Goal: Task Accomplishment & Management: Complete application form

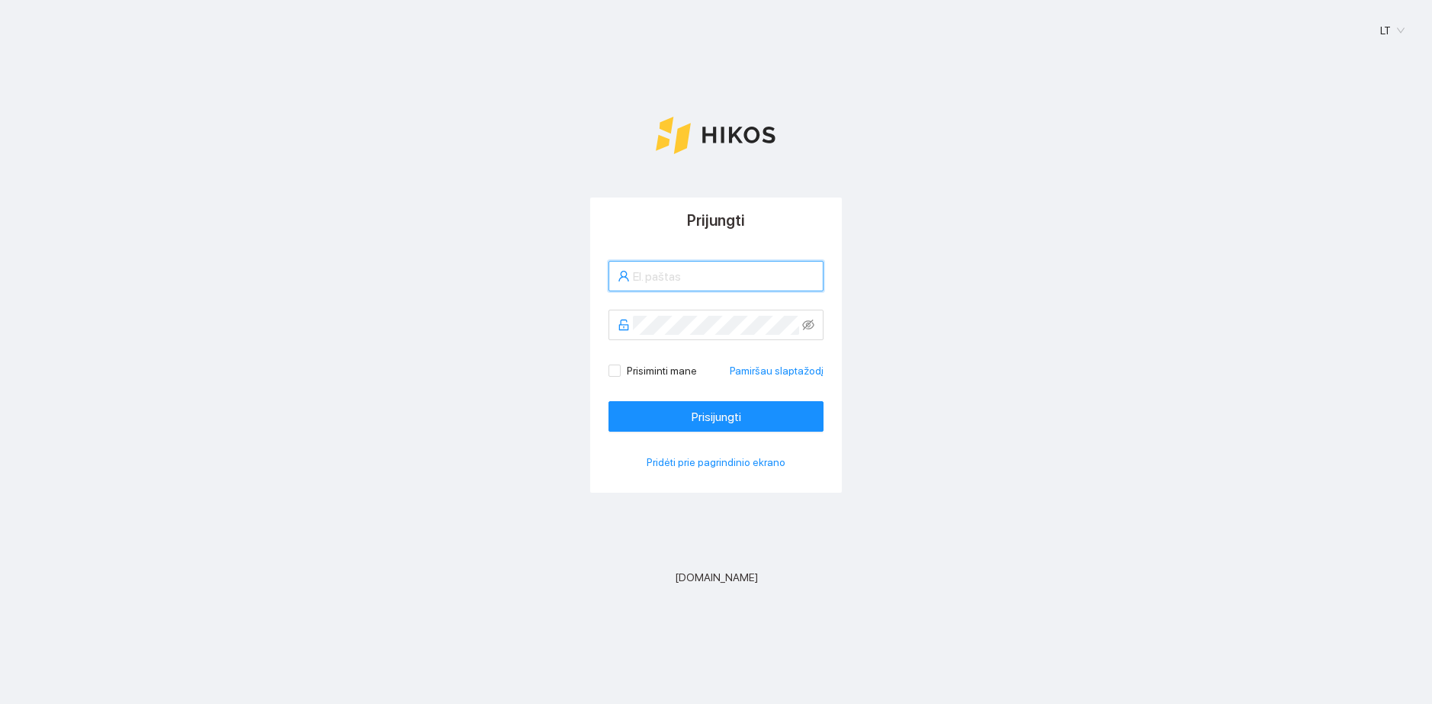
click at [674, 270] on input "text" at bounding box center [724, 276] width 182 height 19
type input "z.kubilius@ivasta.lt"
click at [609, 401] on button "Prisijungti" at bounding box center [716, 416] width 215 height 31
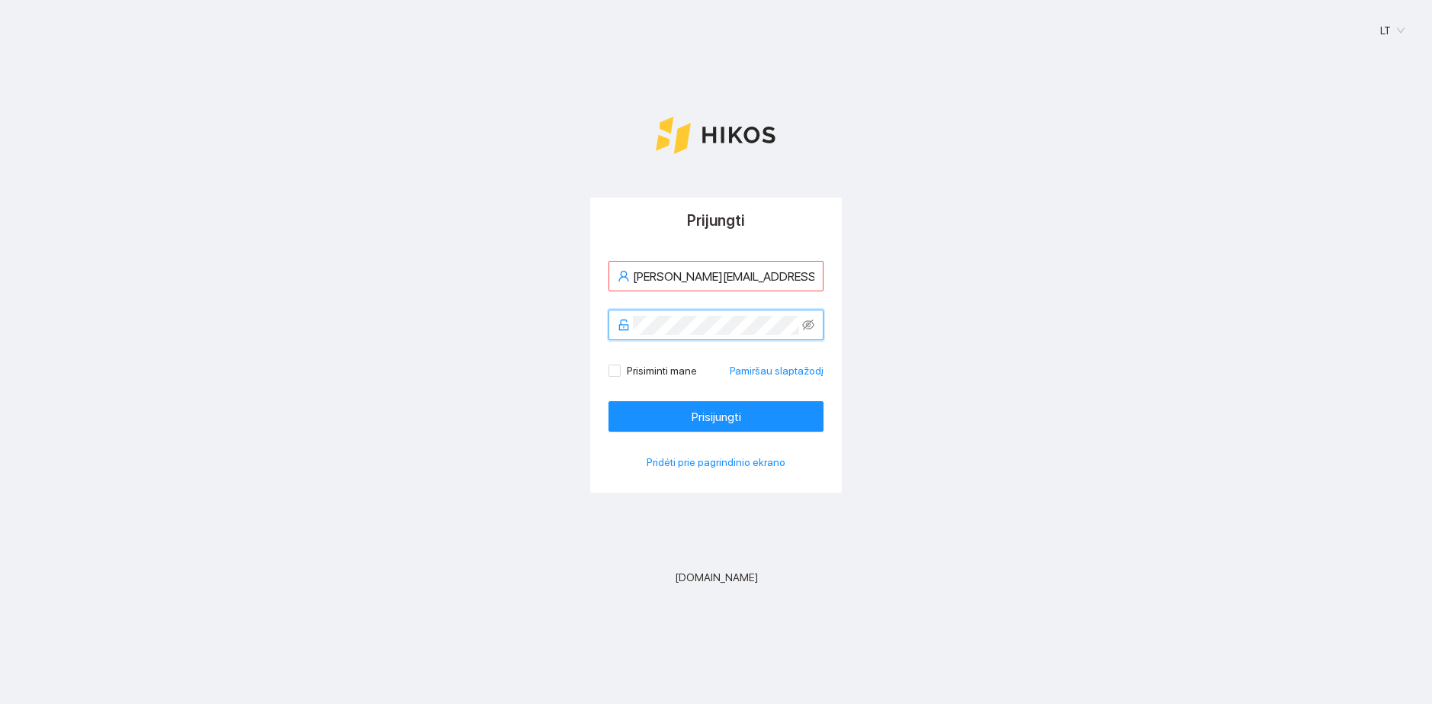
click at [609, 401] on button "Prisijungti" at bounding box center [716, 416] width 215 height 31
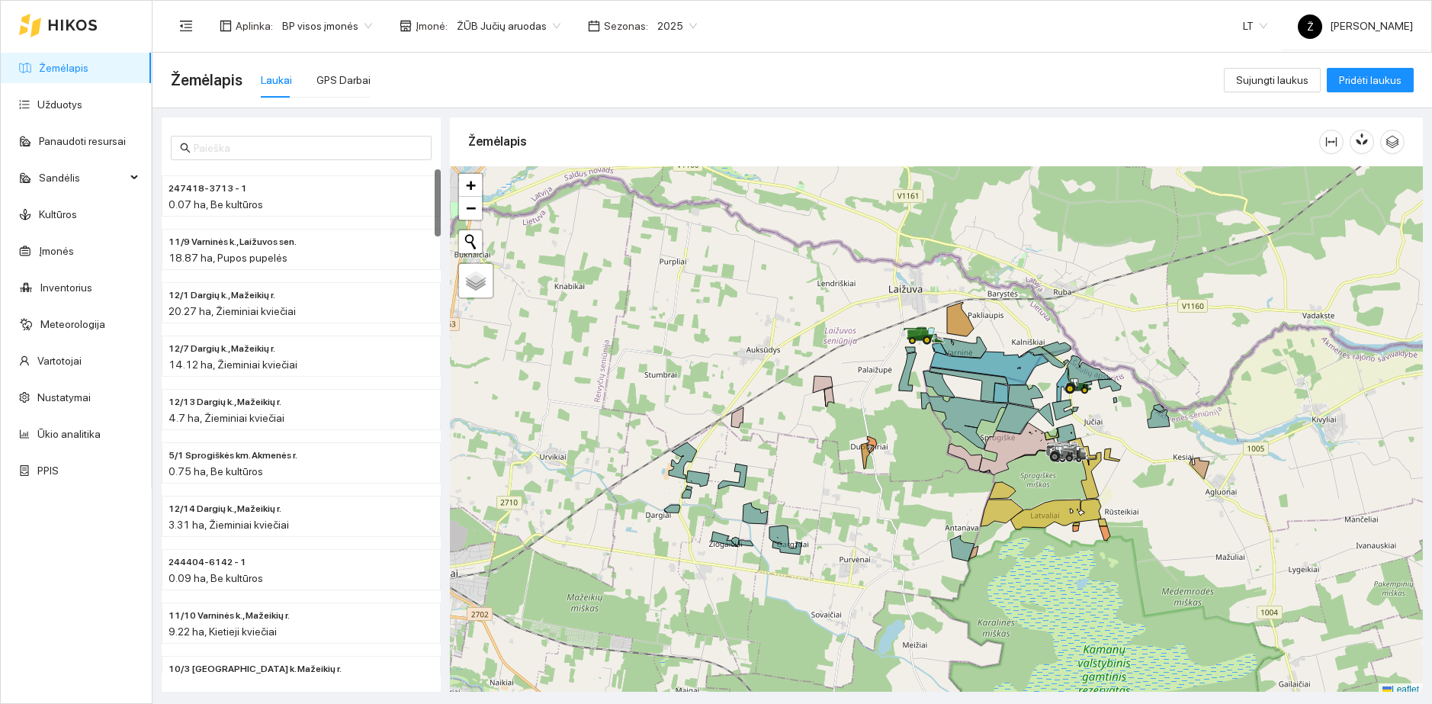
click at [648, 23] on div "2025" at bounding box center [677, 26] width 58 height 24
click at [657, 197] on div "2026" at bounding box center [662, 202] width 40 height 17
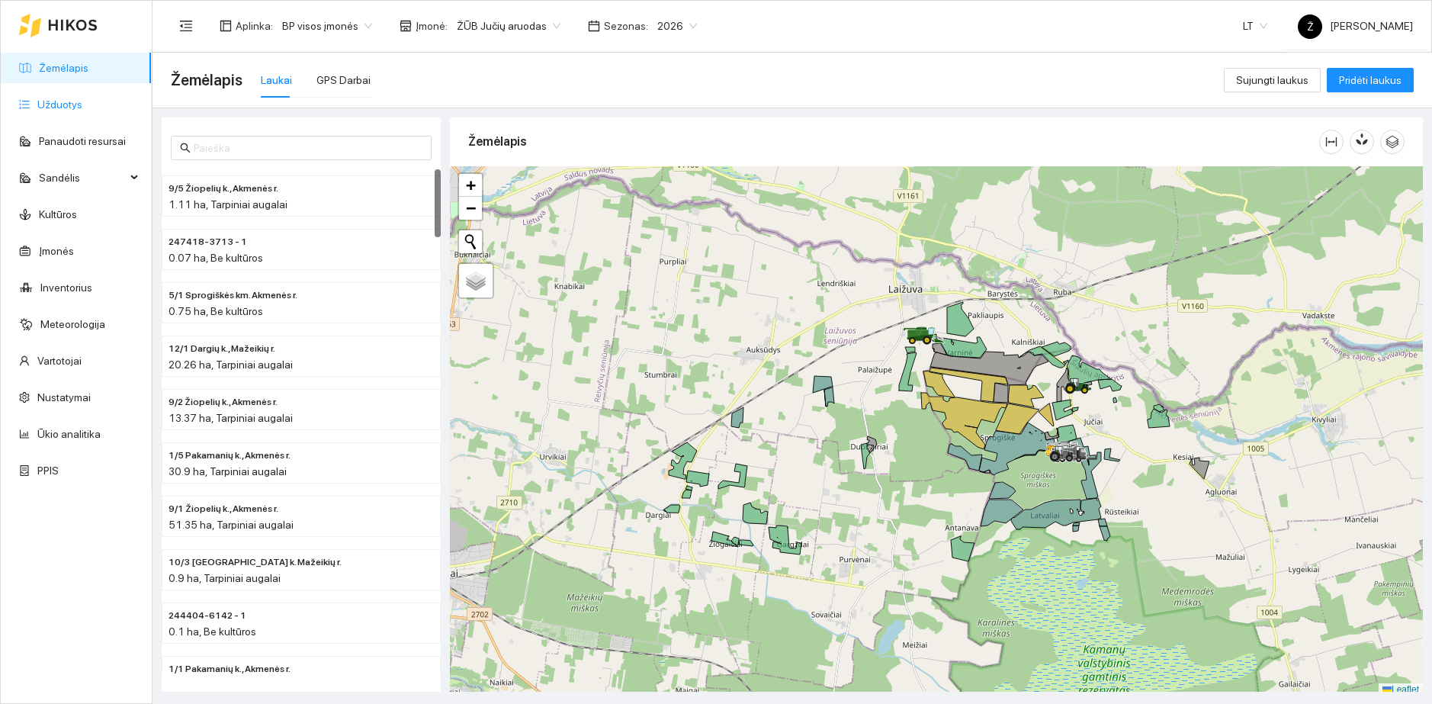
click at [82, 111] on link "Užduotys" at bounding box center [59, 104] width 45 height 12
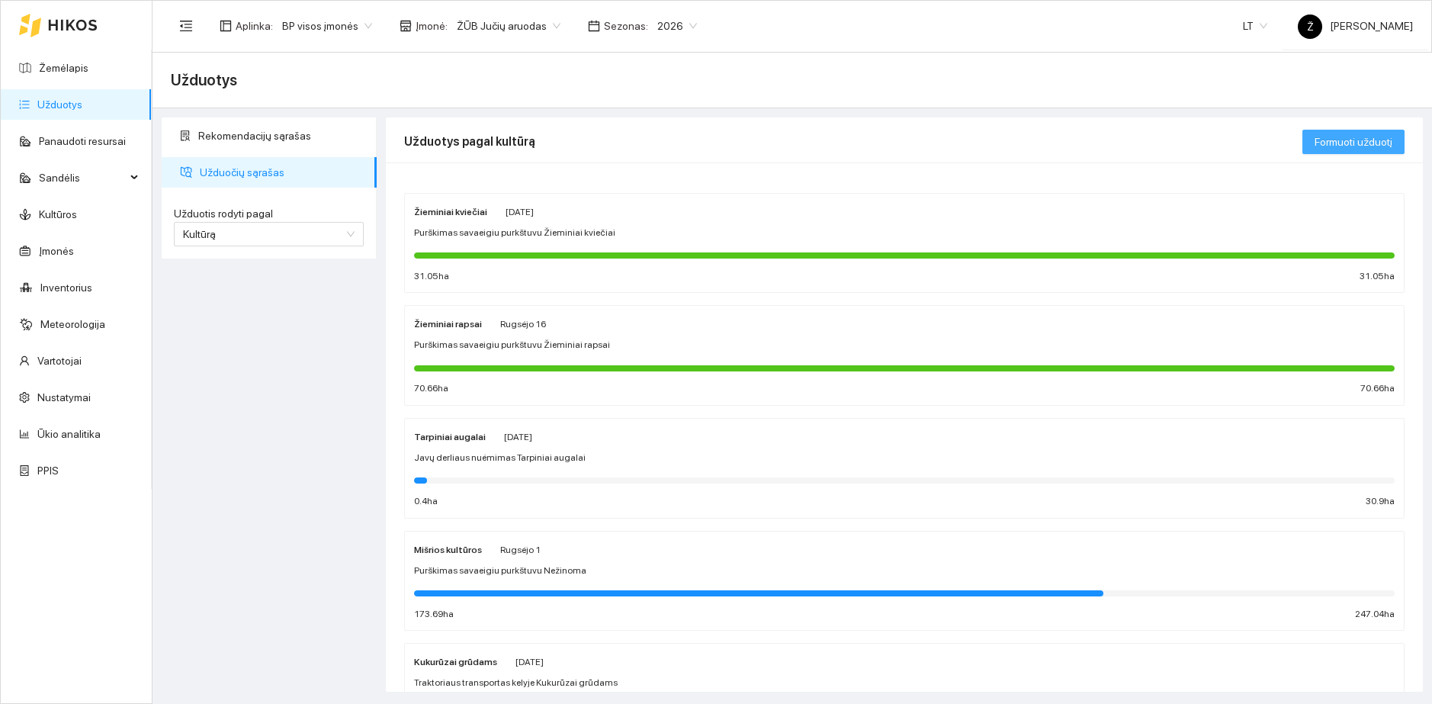
click at [1366, 141] on span "Formuoti užduotį" at bounding box center [1354, 141] width 78 height 17
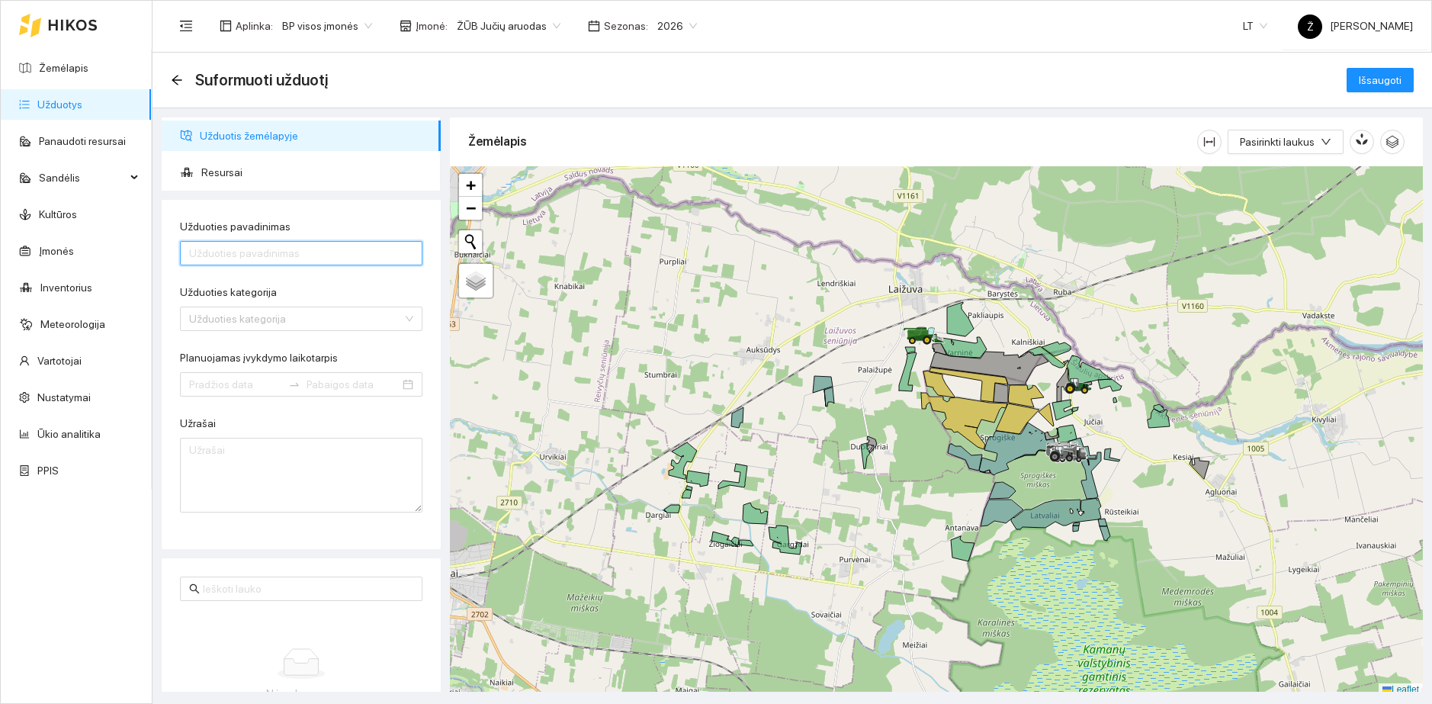
click at [236, 255] on input "Užduoties pavadinimas" at bounding box center [301, 253] width 243 height 24
click at [177, 82] on icon "arrow-left" at bounding box center [177, 80] width 12 height 12
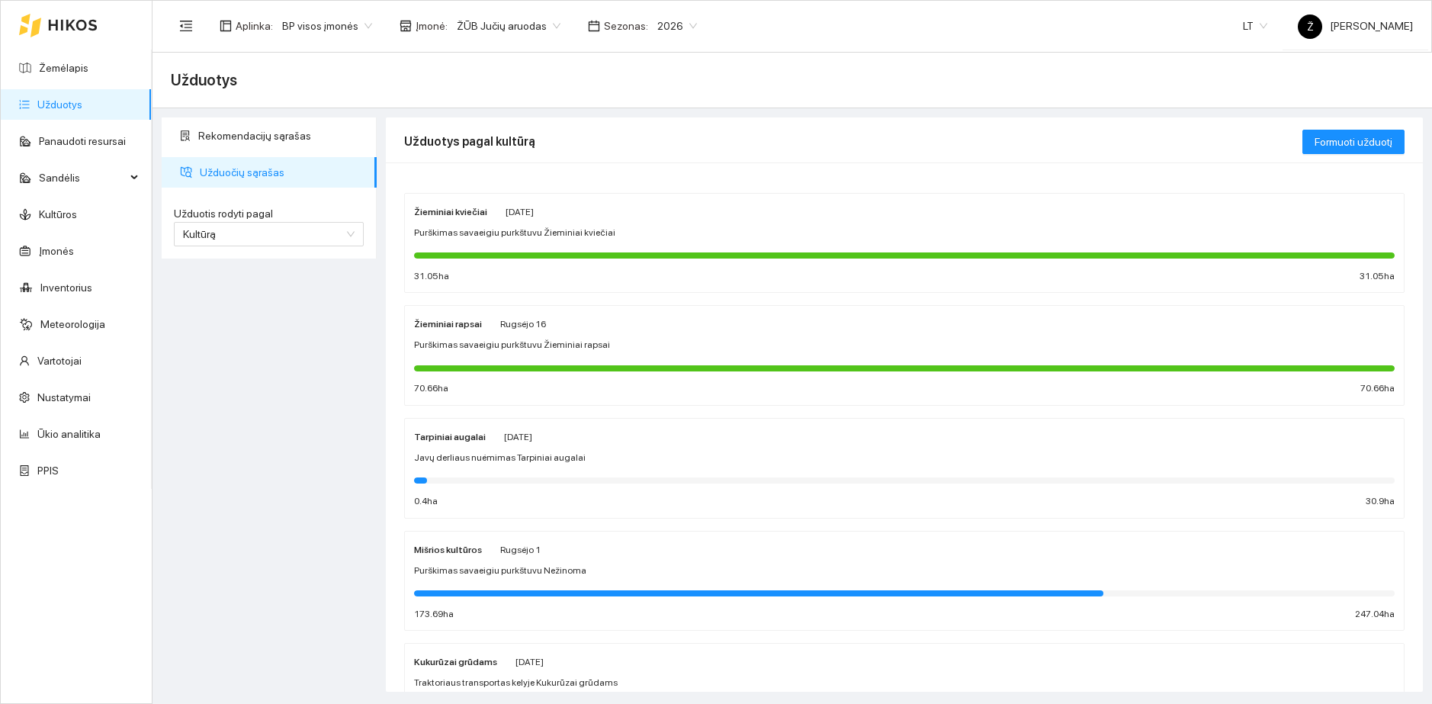
click at [446, 237] on span "Purškimas savaeigiu purkštuvu Žieminiai kviečiai" at bounding box center [514, 233] width 201 height 14
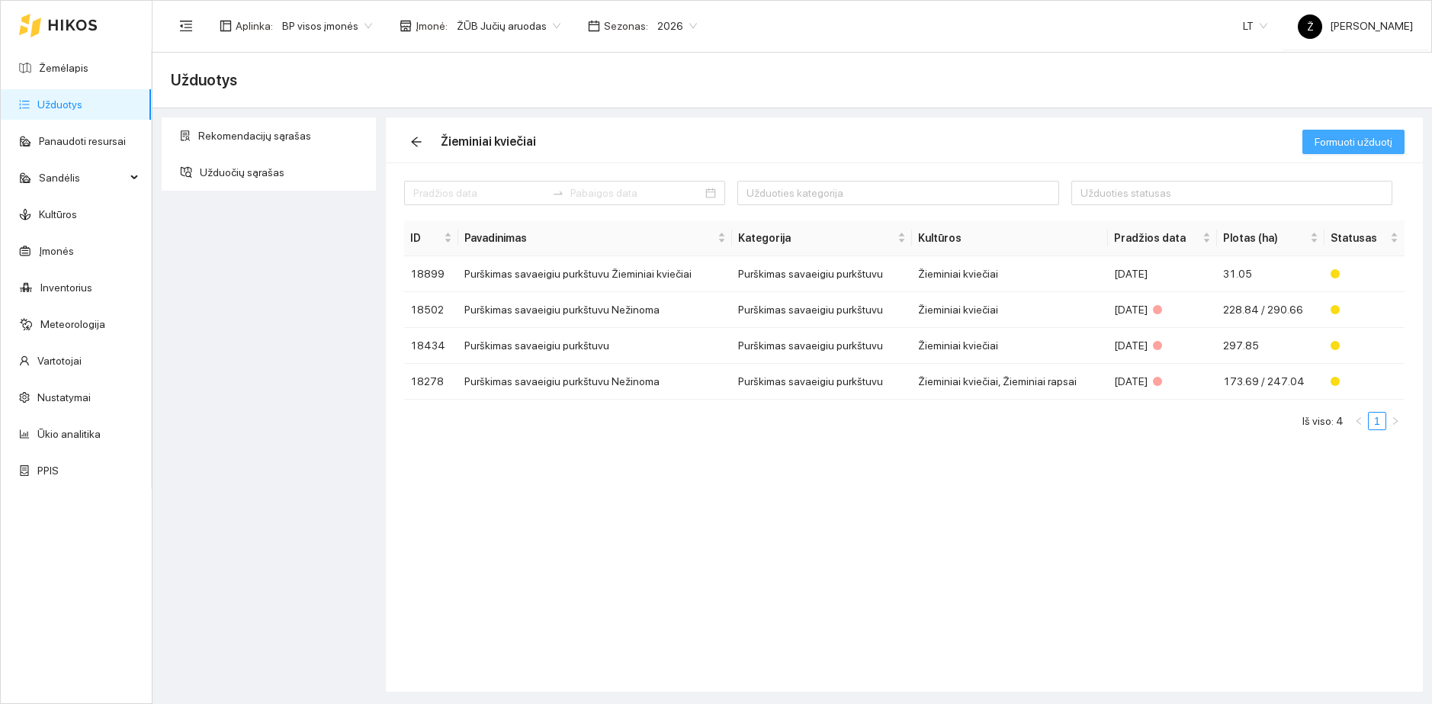
click at [1366, 141] on span "Formuoti užduotį" at bounding box center [1354, 141] width 78 height 17
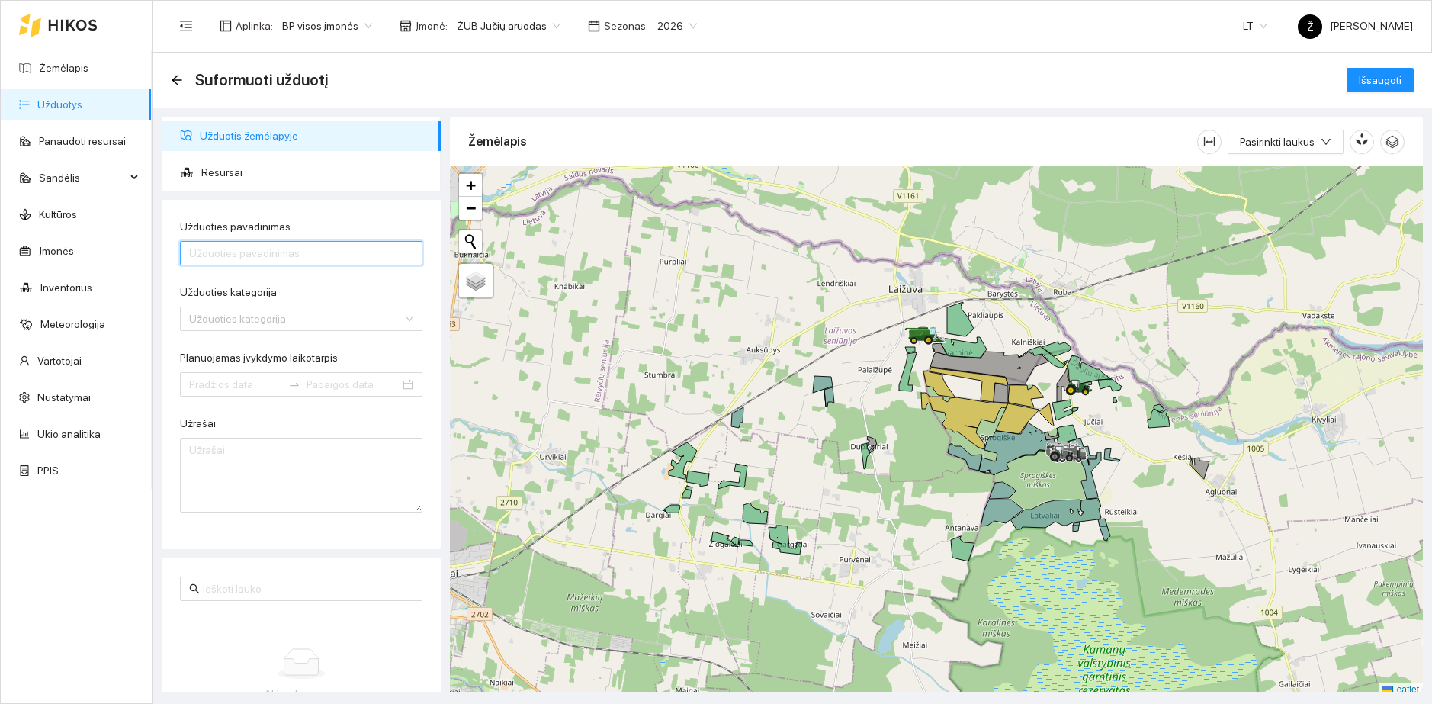
click at [246, 257] on input "Užduoties pavadinimas" at bounding box center [301, 253] width 243 height 24
type input "s"
type input "="
type input "Ž.kviečių sėja"
click at [245, 326] on input "Užduoties kategorija" at bounding box center [296, 318] width 214 height 23
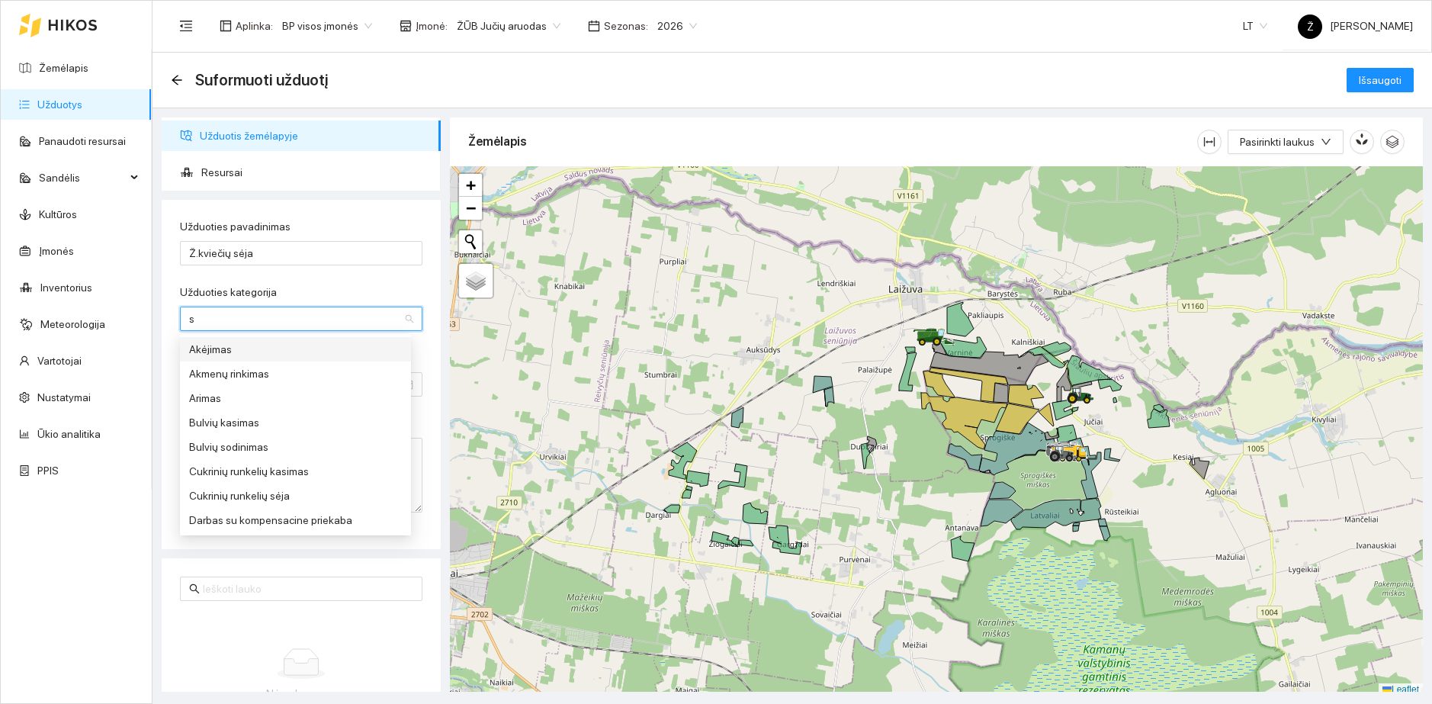
type input "sė"
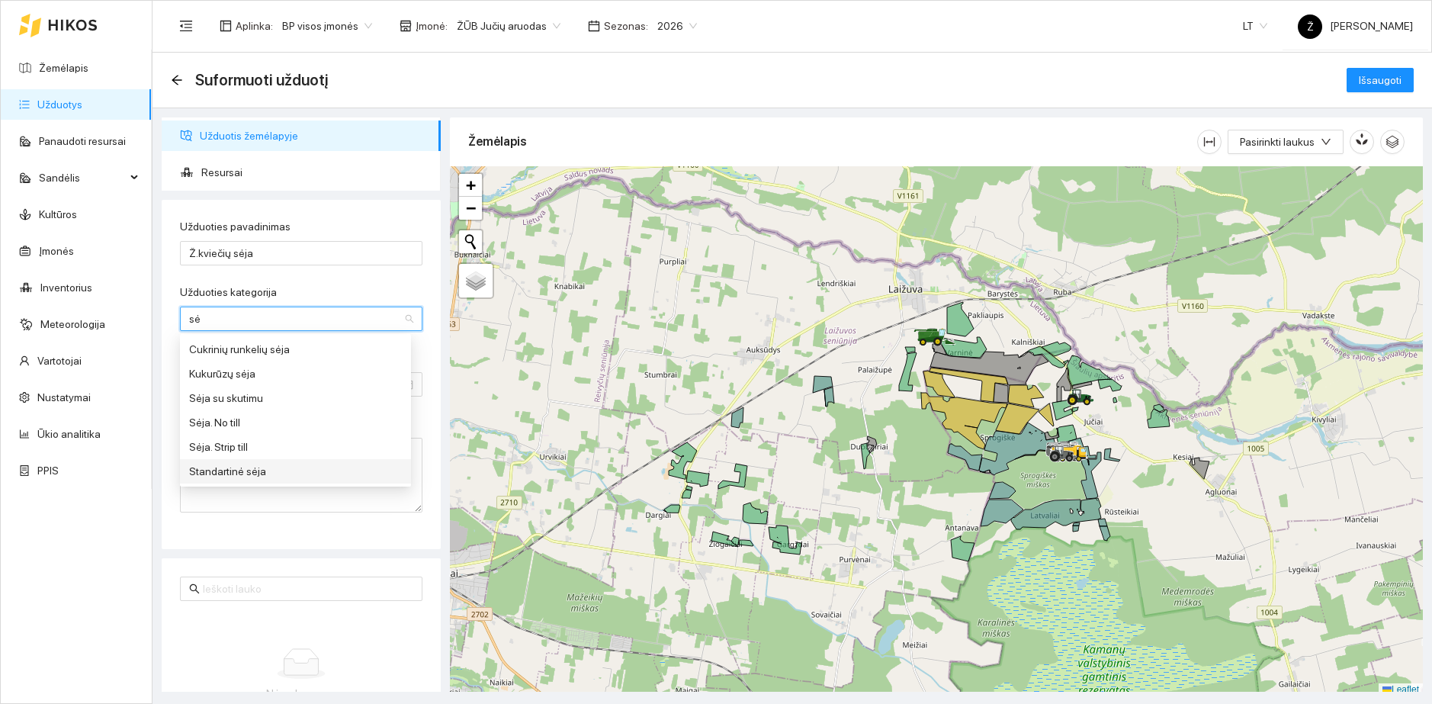
click at [261, 472] on div "Standartinė sėja" at bounding box center [295, 471] width 213 height 17
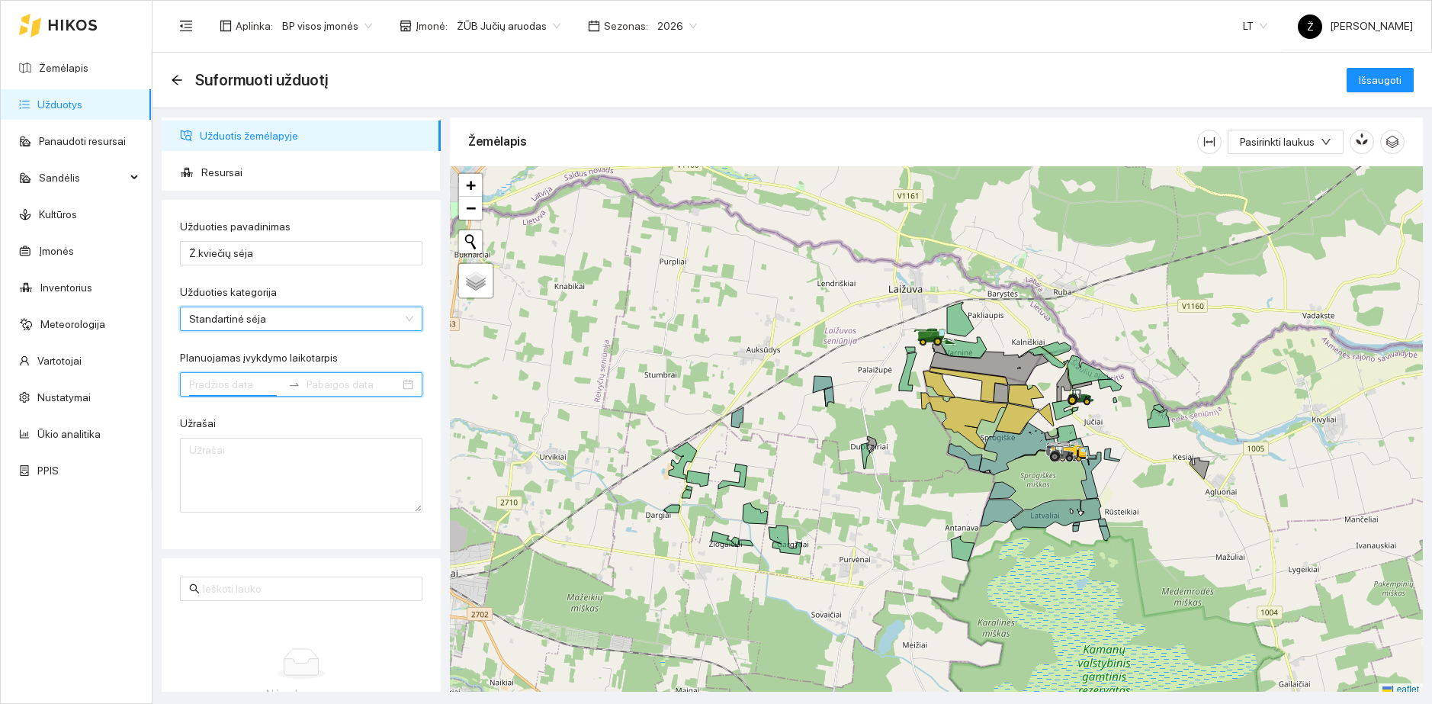
click at [233, 392] on input "Planuojamas įvykdymo laikotarpis" at bounding box center [235, 384] width 93 height 17
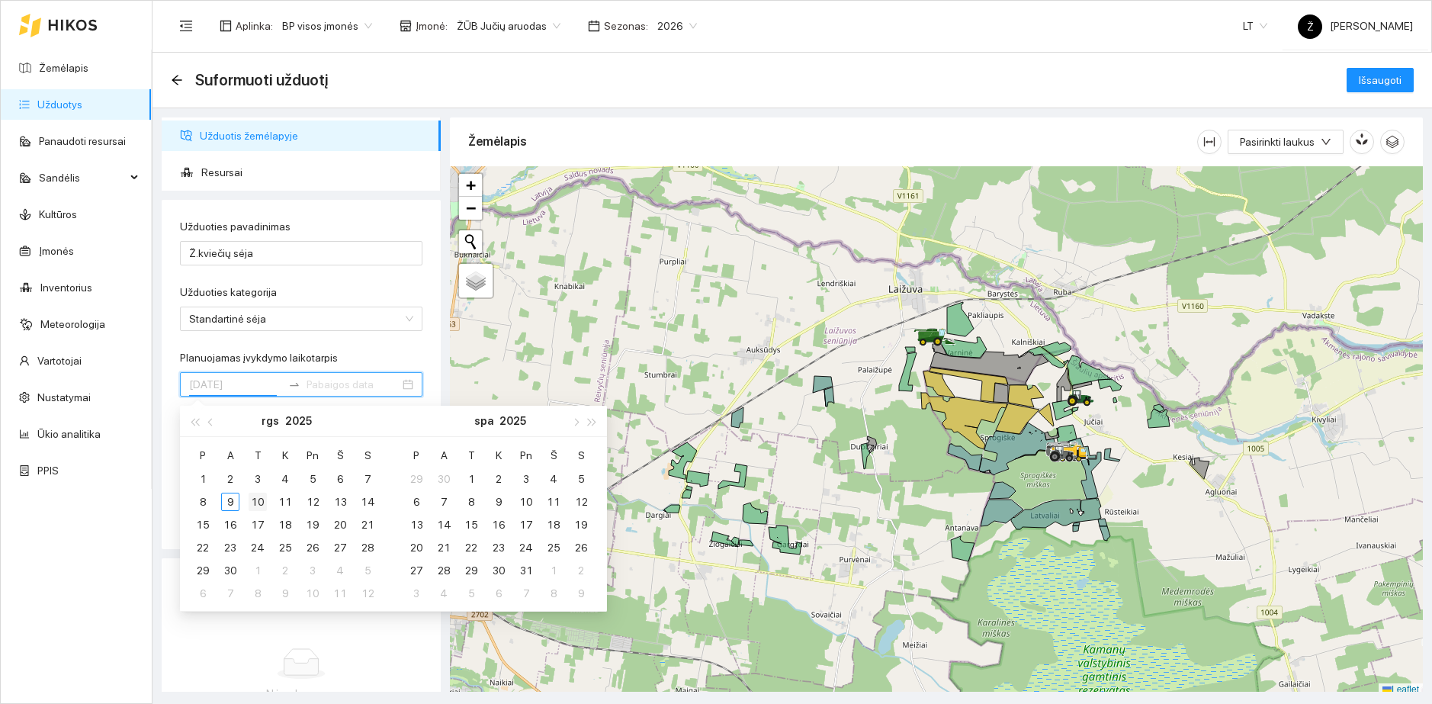
type input "[DATE]"
click at [253, 498] on div "10" at bounding box center [258, 502] width 18 height 18
type input "[DATE]"
click at [260, 522] on div "17" at bounding box center [258, 525] width 18 height 18
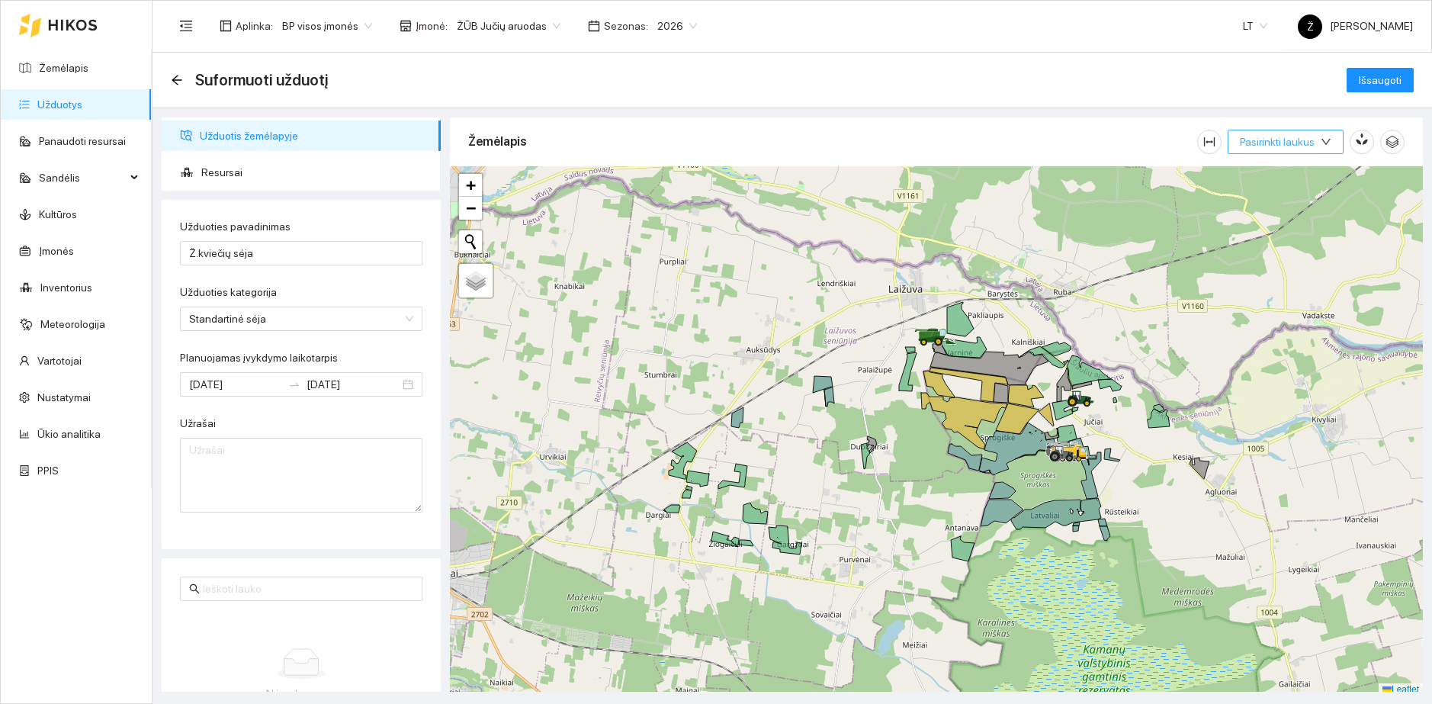
click at [1288, 143] on span "Pasirinkti laukus" at bounding box center [1277, 141] width 75 height 17
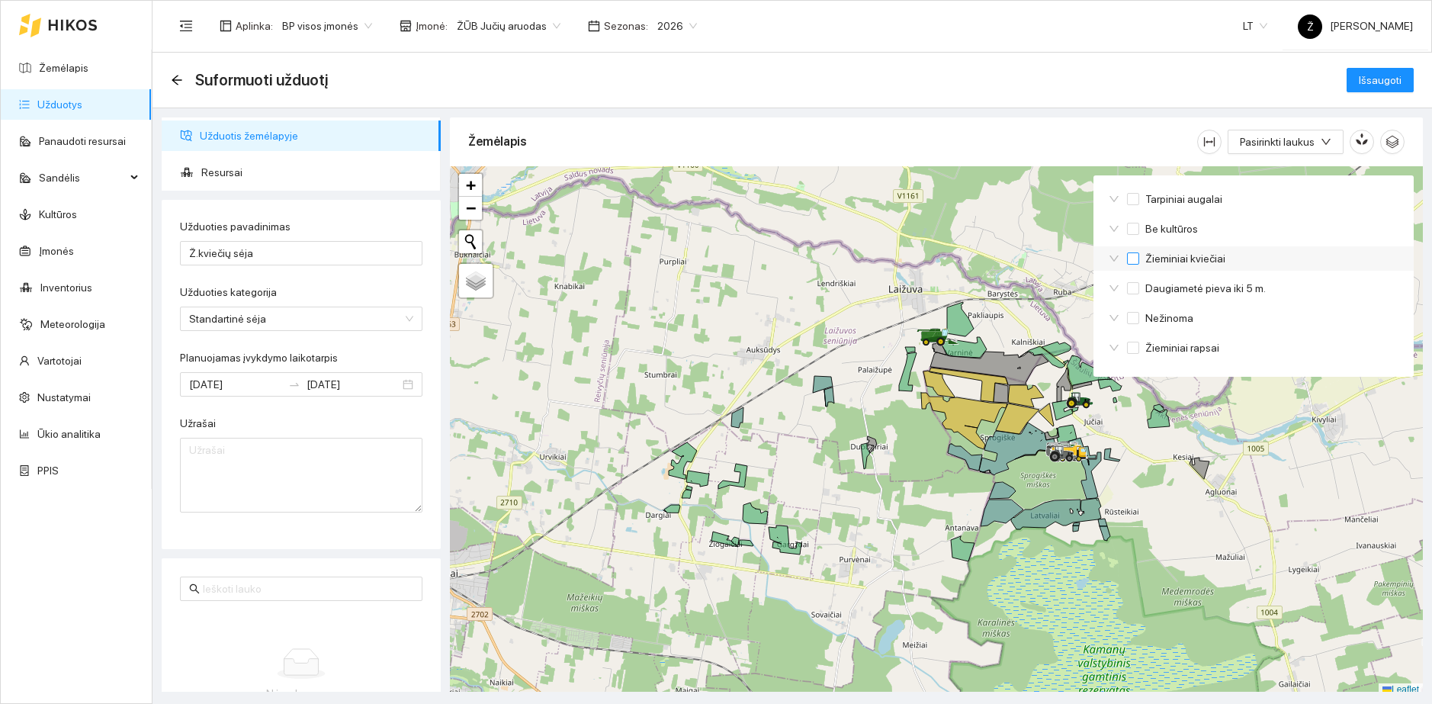
click at [1188, 261] on span "Žieminiai kviečiai" at bounding box center [1185, 258] width 92 height 17
click at [1139, 261] on input "Žieminiai kviečiai" at bounding box center [1133, 258] width 12 height 12
checkbox input "true"
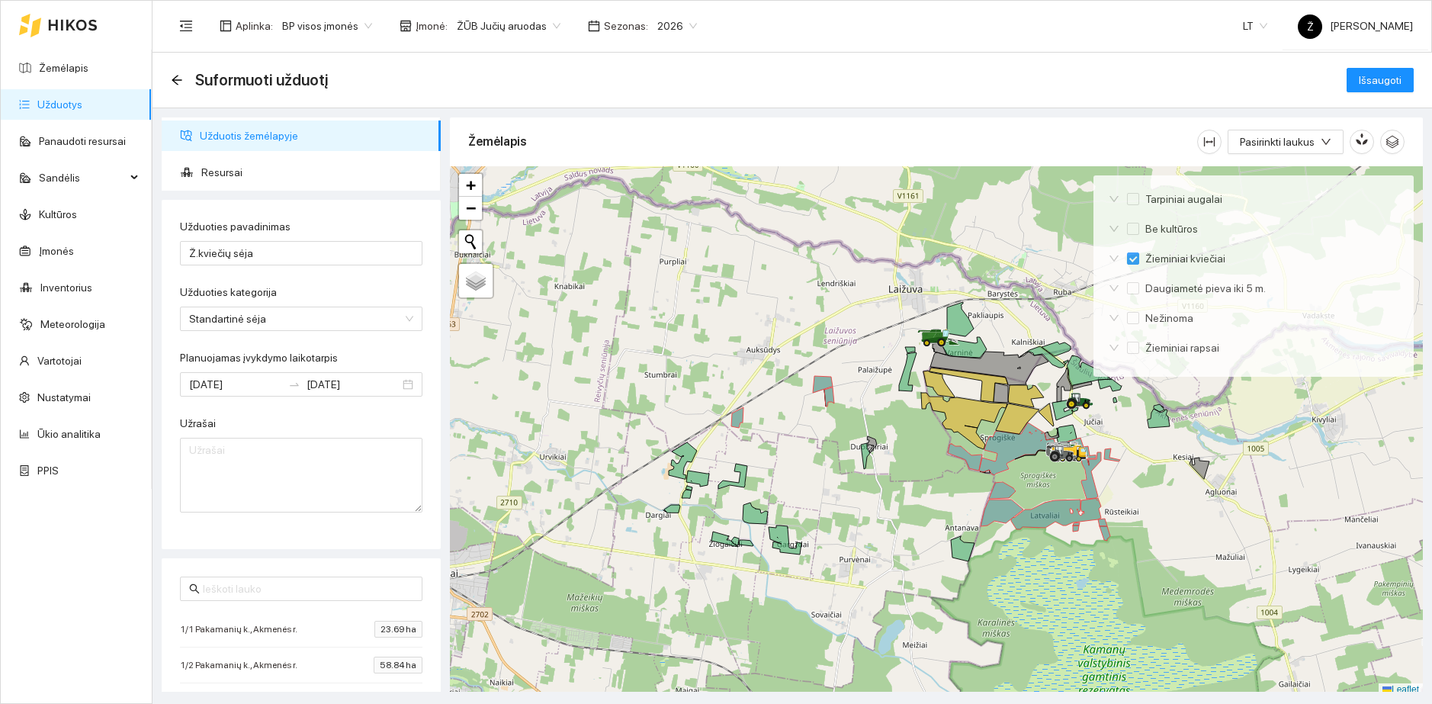
click at [1094, 140] on div "Žemėlapis" at bounding box center [832, 141] width 729 height 43
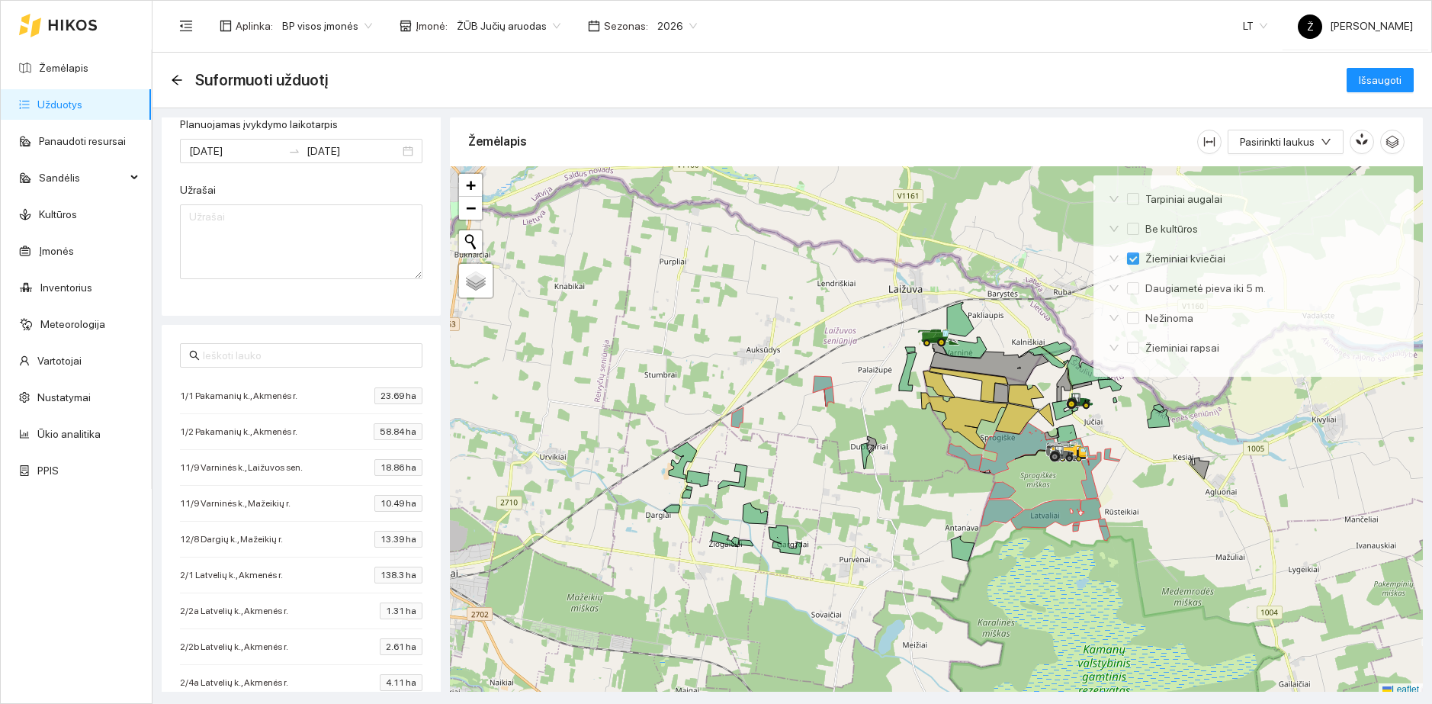
scroll to position [480, 0]
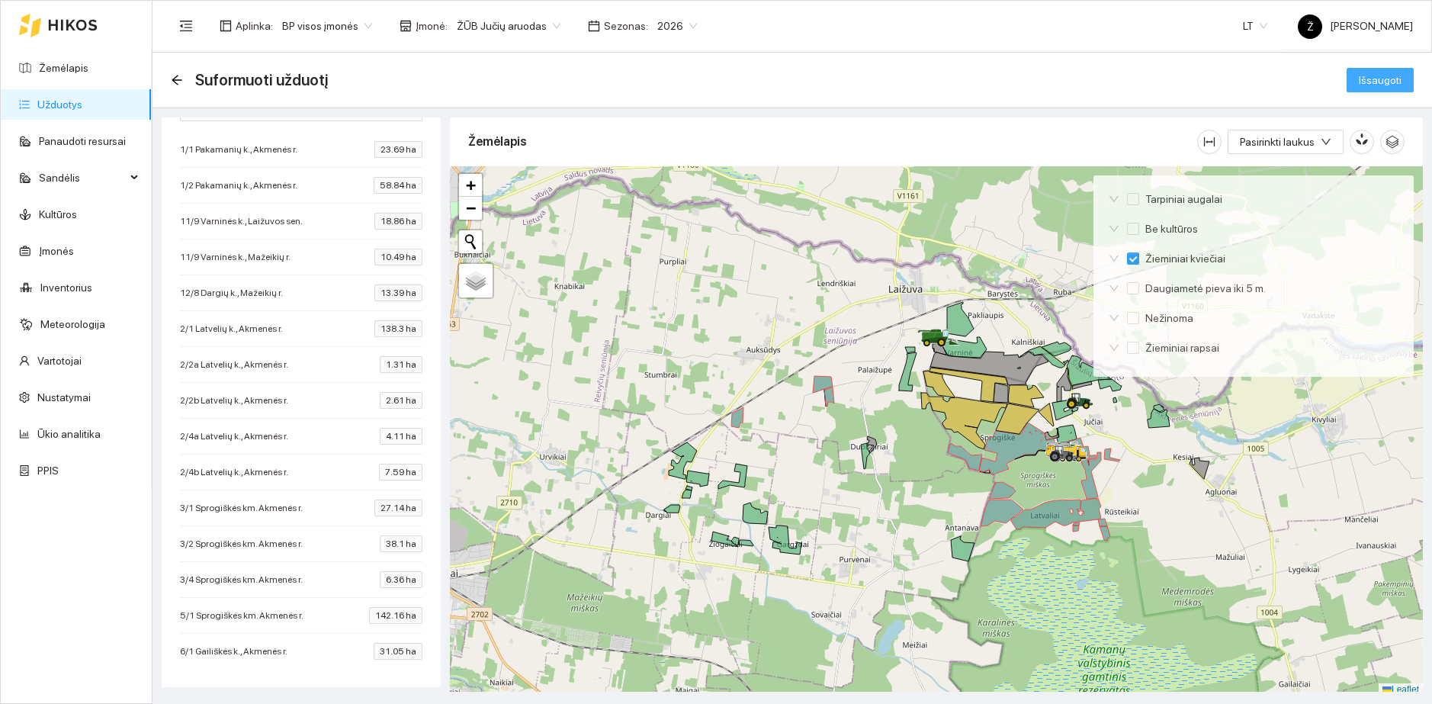
click at [1358, 83] on button "Išsaugoti" at bounding box center [1380, 80] width 67 height 24
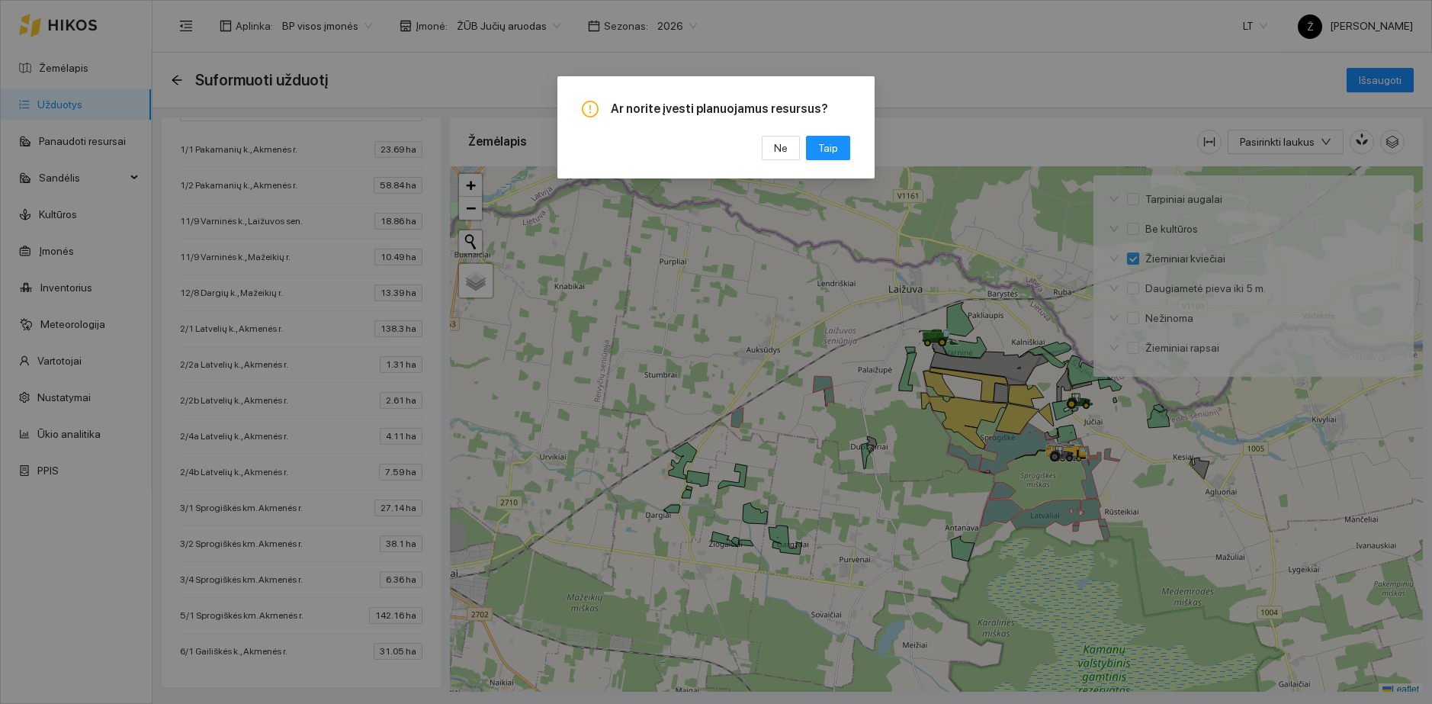
click at [828, 146] on span "Taip" at bounding box center [828, 148] width 20 height 17
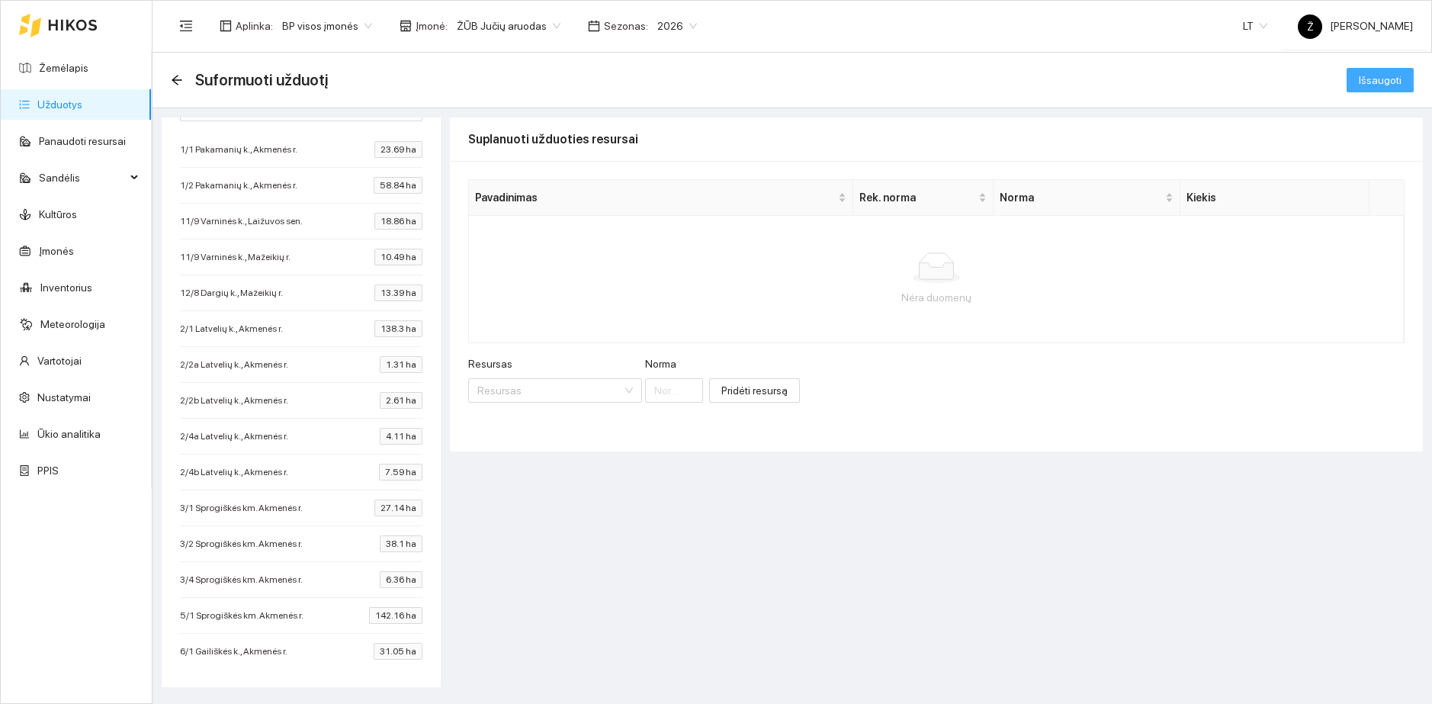
click at [1387, 79] on span "Išsaugoti" at bounding box center [1380, 80] width 43 height 17
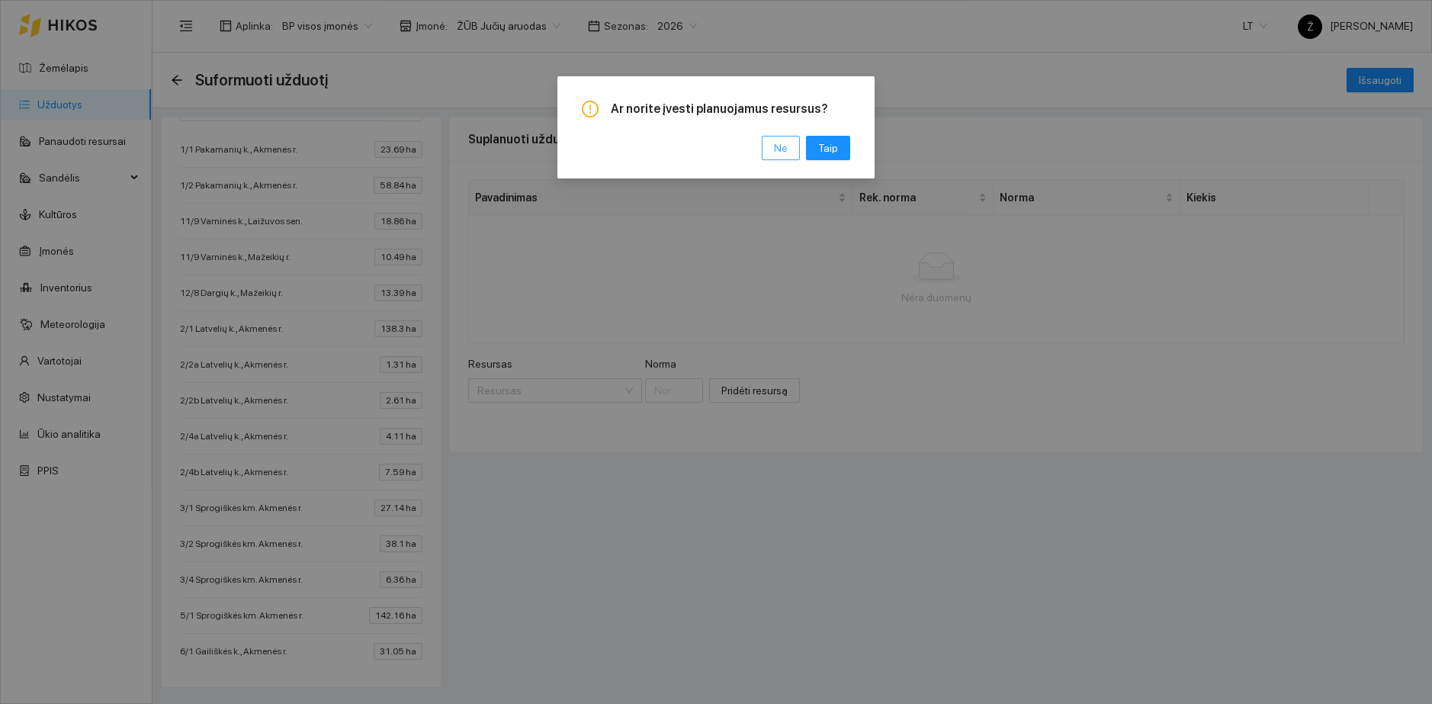
click at [783, 147] on span "Ne" at bounding box center [781, 148] width 14 height 17
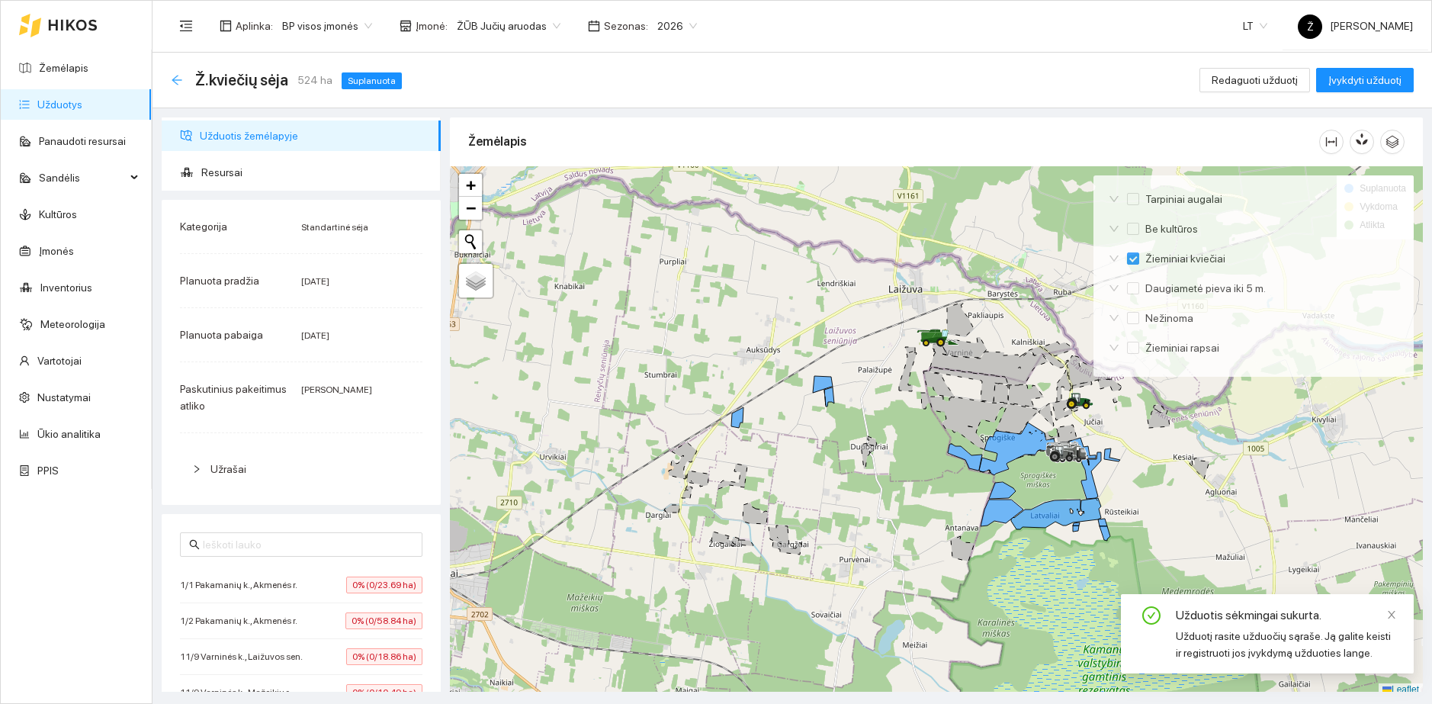
click at [172, 80] on icon "arrow-left" at bounding box center [177, 80] width 12 height 12
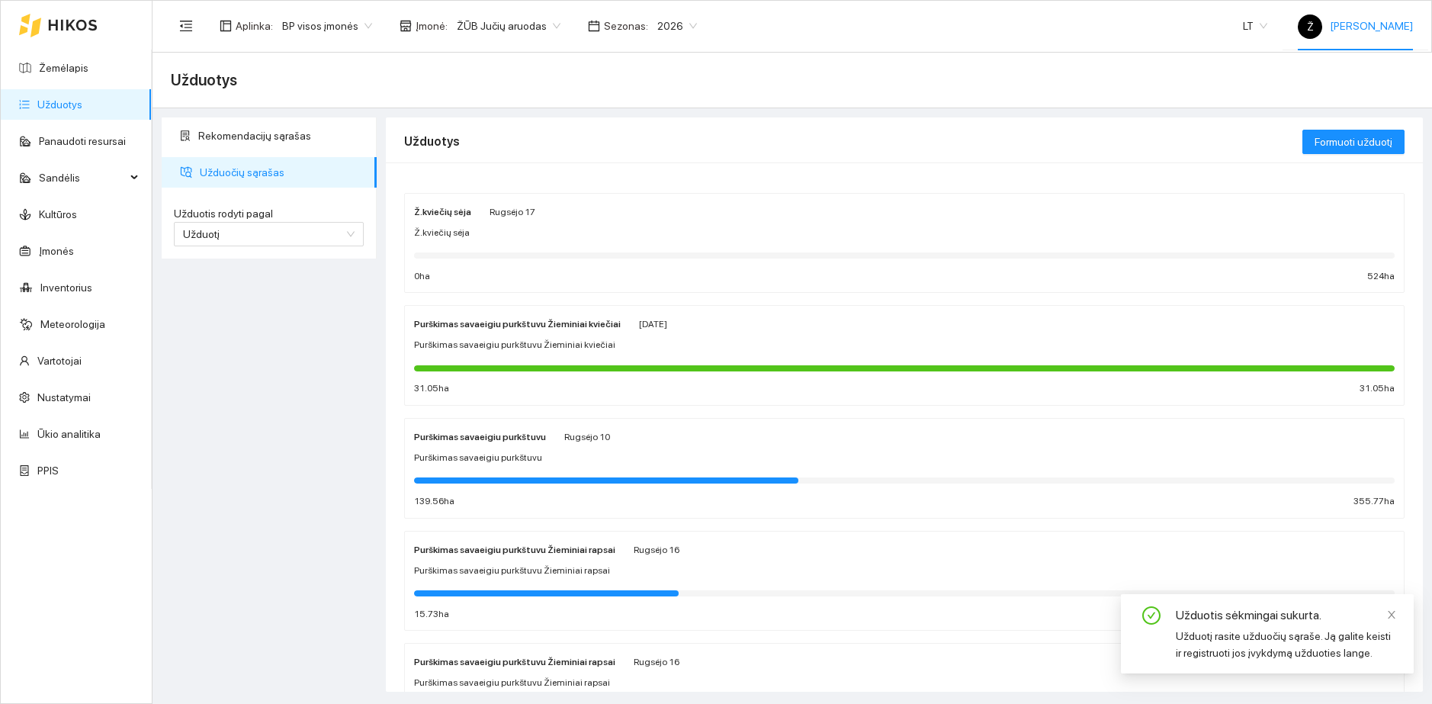
click at [1351, 38] on div "Ž [PERSON_NAME]" at bounding box center [1355, 26] width 115 height 49
click at [1329, 72] on span "Atsijungti" at bounding box center [1324, 74] width 43 height 12
